Goal: Check status: Check status

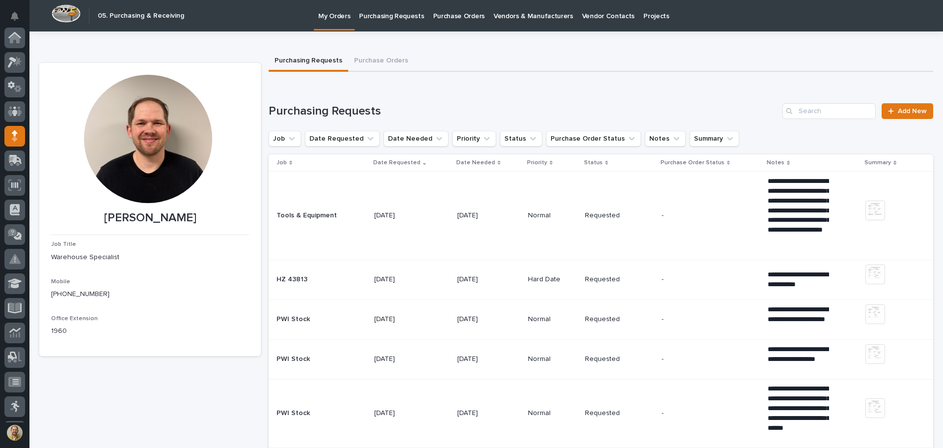
scroll to position [98, 0]
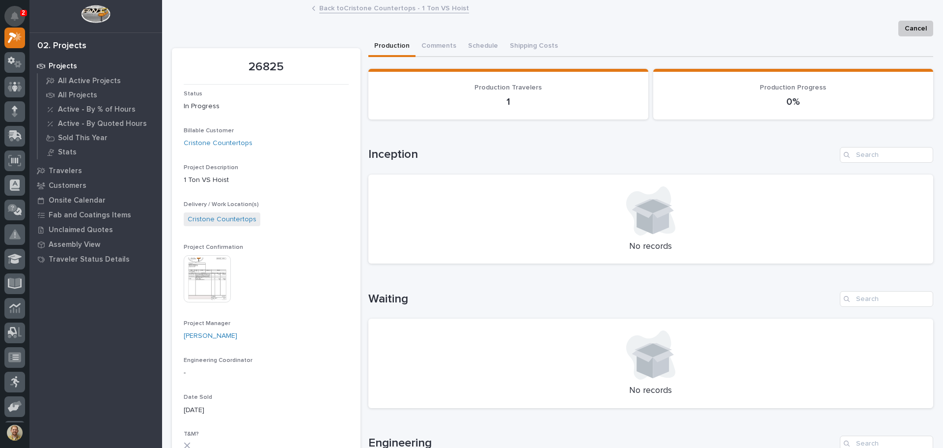
click at [18, 20] on icon "Notifications" at bounding box center [15, 16] width 8 height 9
click at [261, 29] on div "Cancel" at bounding box center [553, 29] width 762 height 16
click at [13, 136] on icon at bounding box center [15, 134] width 13 height 9
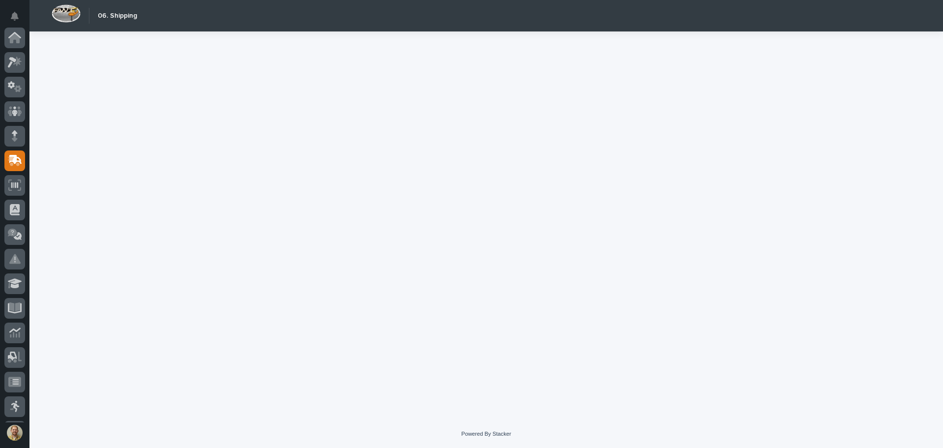
scroll to position [121, 0]
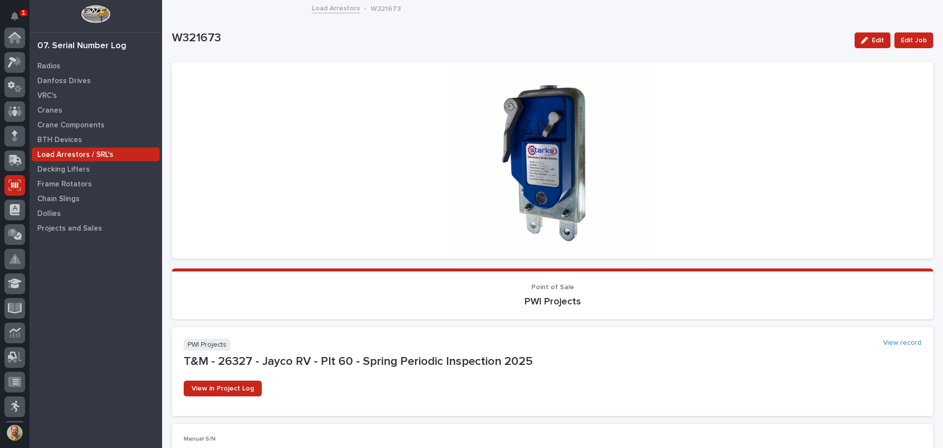
scroll to position [121, 0]
